Goal: Find specific page/section: Find specific page/section

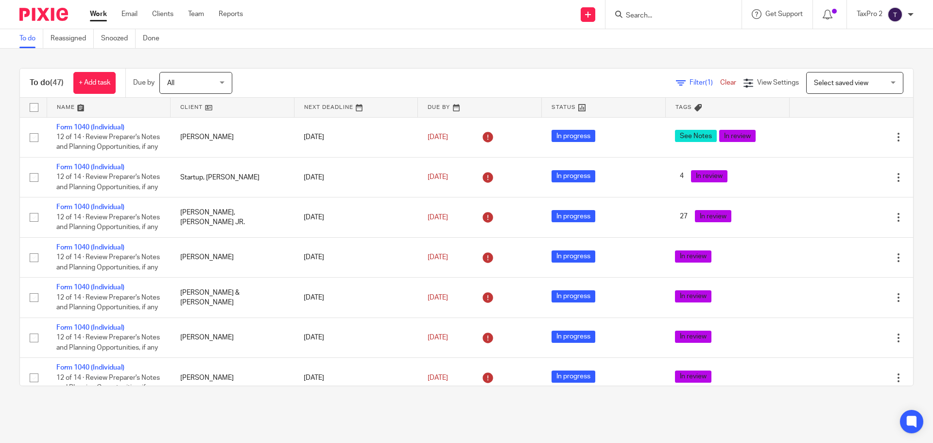
click at [644, 13] on input "Search" at bounding box center [668, 16] width 87 height 9
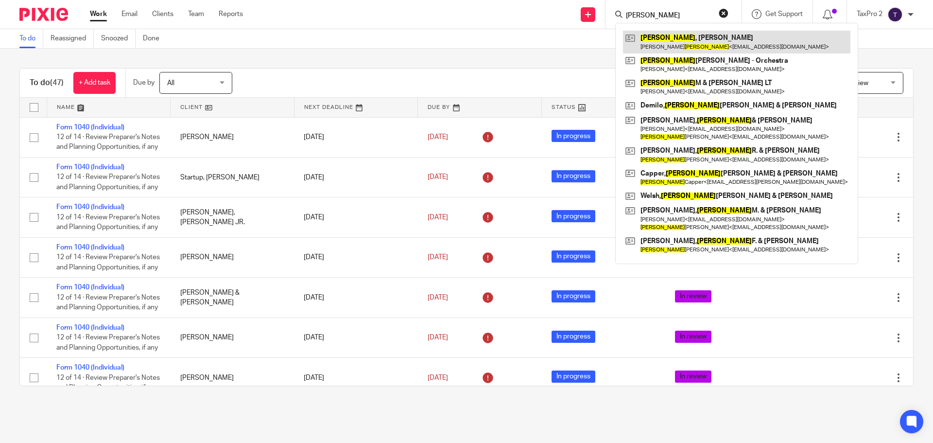
type input "james"
click at [702, 47] on link at bounding box center [736, 42] width 227 height 22
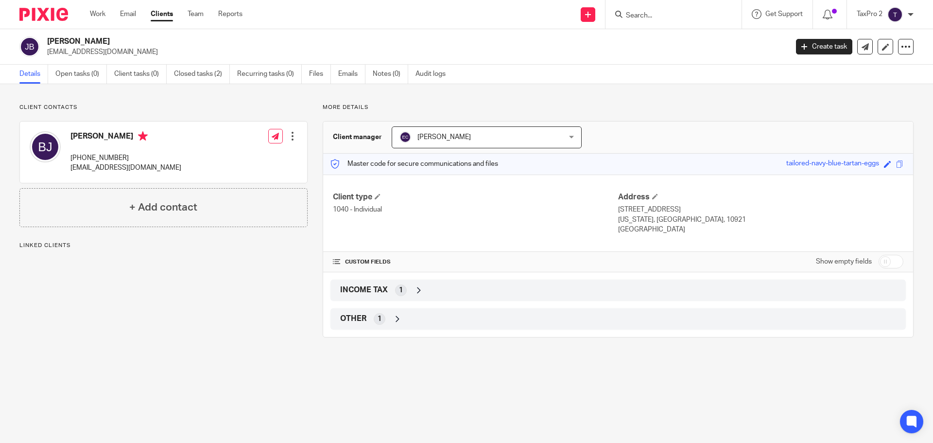
click at [643, 15] on input "Search" at bounding box center [668, 16] width 87 height 9
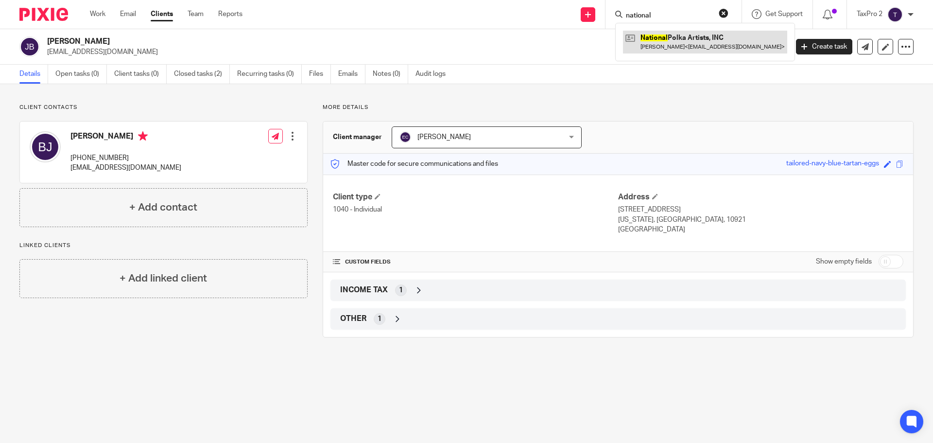
type input "national"
click at [673, 43] on link at bounding box center [705, 42] width 164 height 22
